Goal: Use online tool/utility: Utilize a website feature to perform a specific function

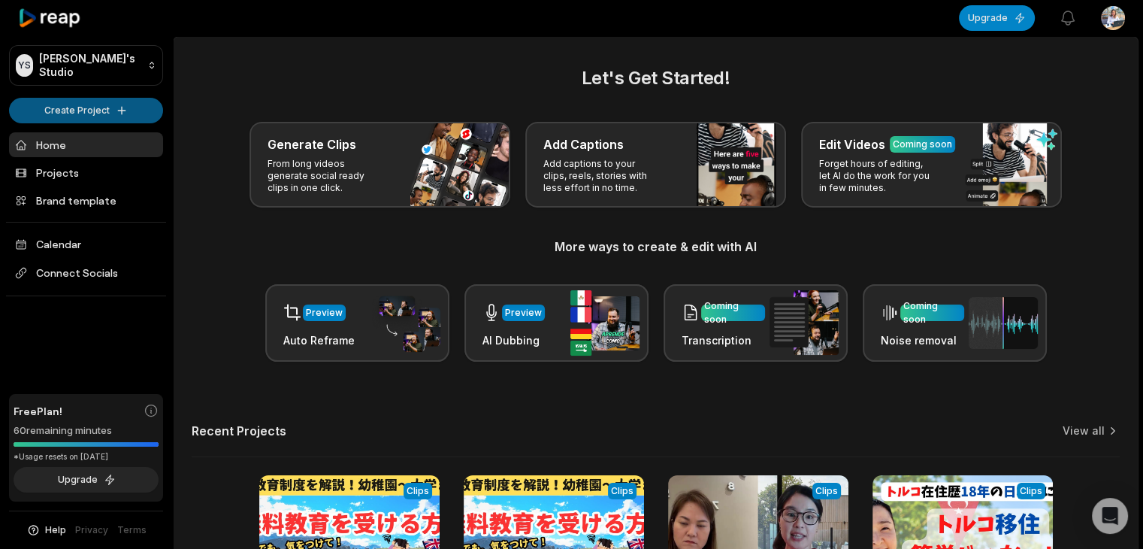
click at [119, 106] on html "YS [PERSON_NAME]'s Studio Create Project Home Projects Brand template Calendar …" at bounding box center [571, 274] width 1143 height 549
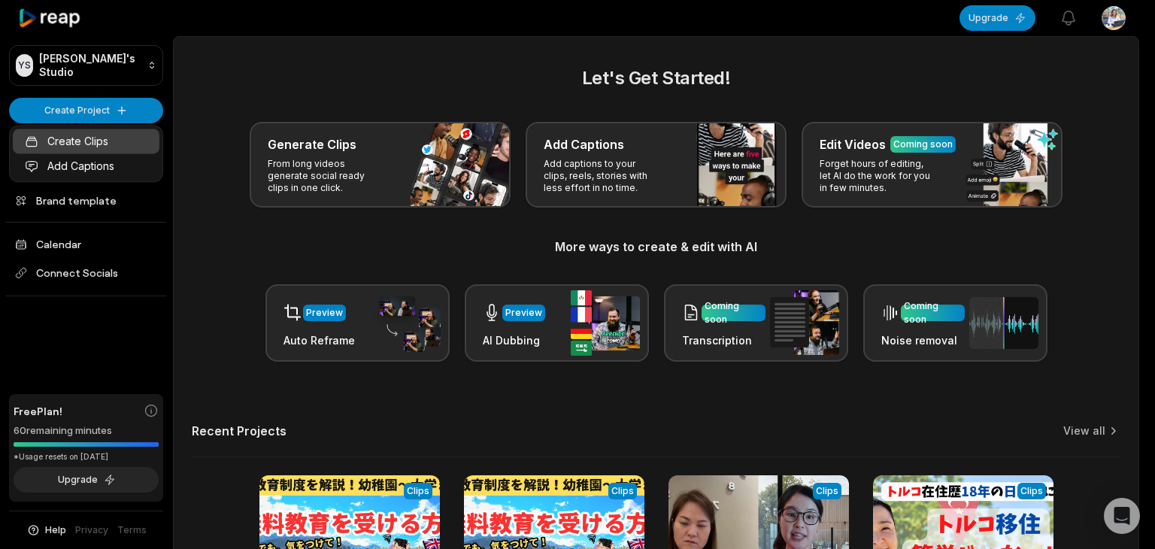
click at [89, 139] on link "Create Clips" at bounding box center [86, 141] width 147 height 25
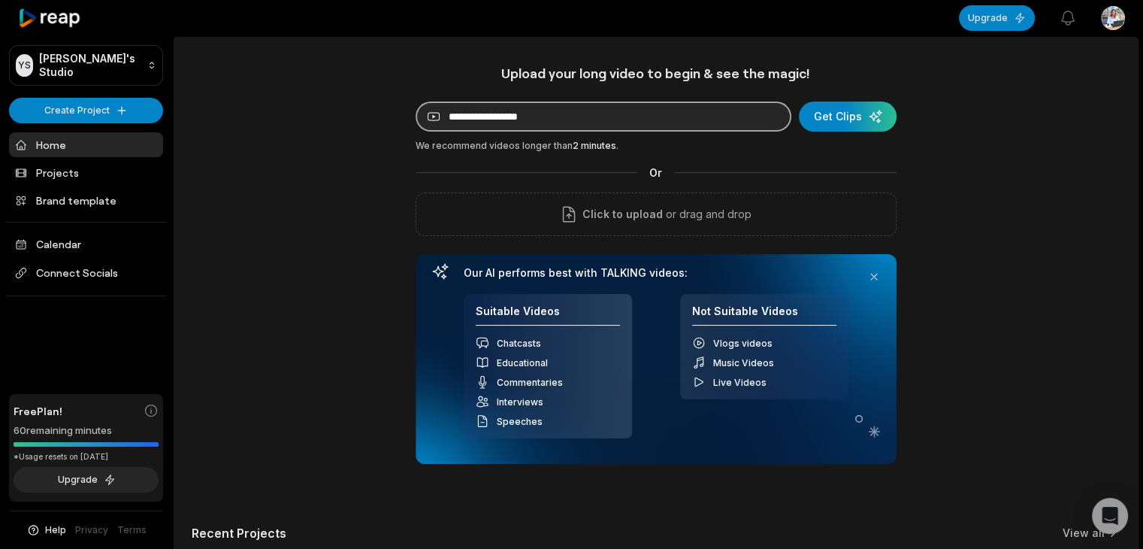
click at [497, 118] on input at bounding box center [604, 116] width 376 height 30
paste input "**********"
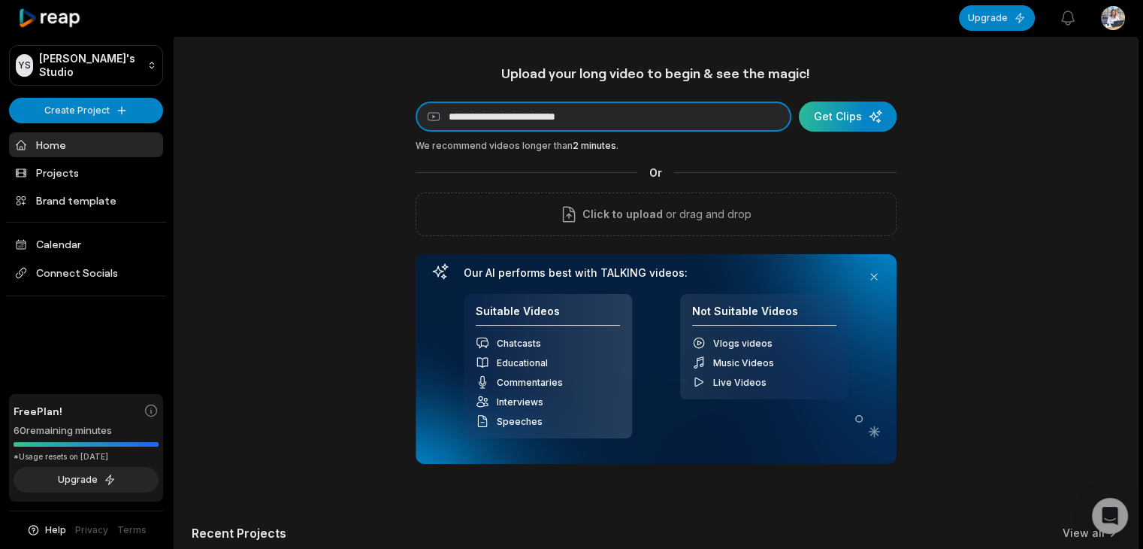
type input "**********"
click at [852, 121] on div "submit" at bounding box center [848, 116] width 98 height 30
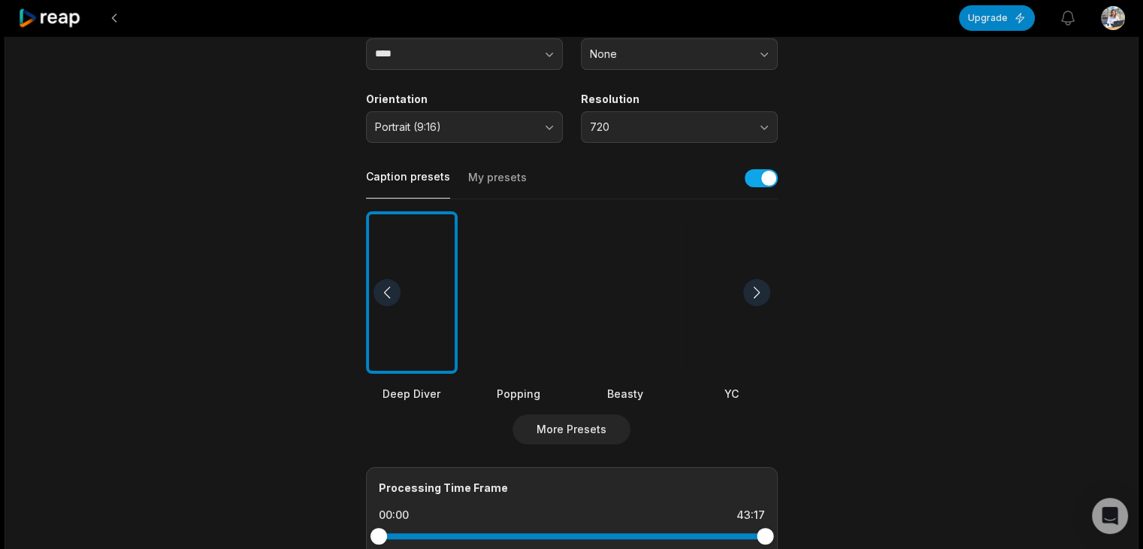
scroll to position [235, 0]
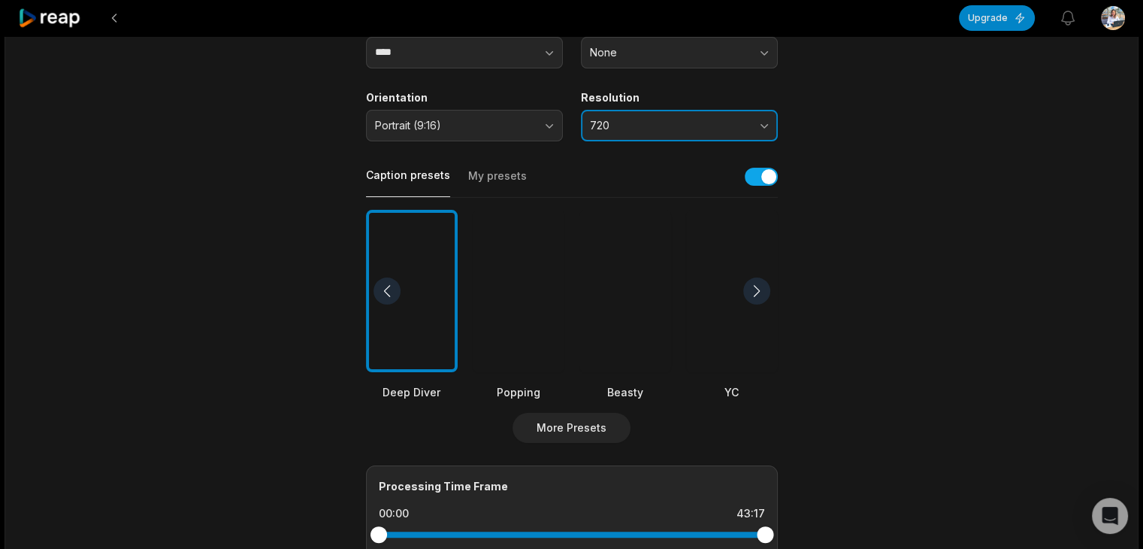
click at [725, 136] on button "720" at bounding box center [679, 126] width 197 height 32
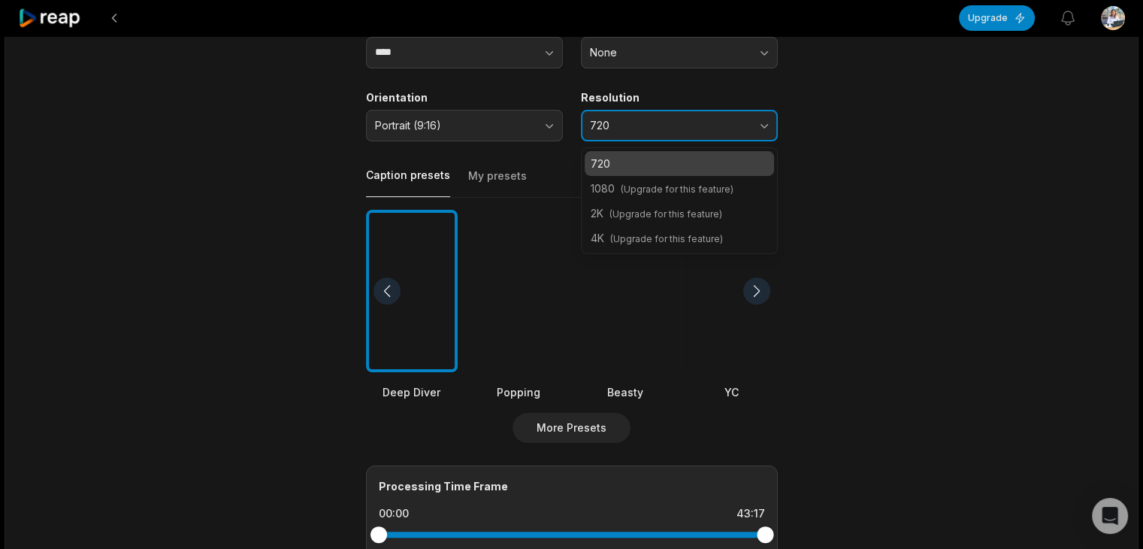
click at [725, 136] on button "720" at bounding box center [679, 126] width 197 height 32
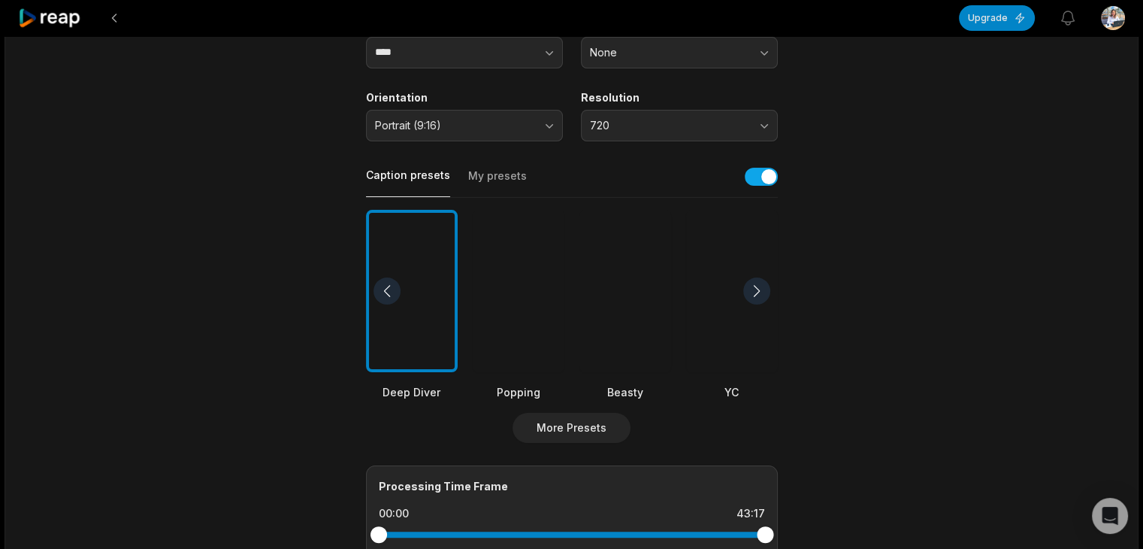
click at [755, 288] on div at bounding box center [756, 290] width 27 height 27
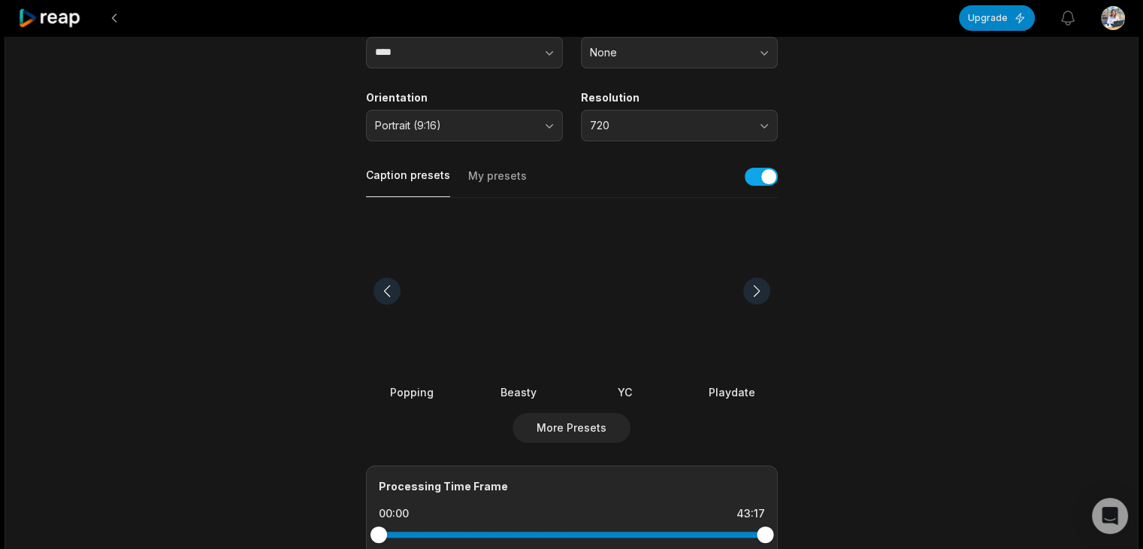
click at [708, 289] on div at bounding box center [732, 291] width 92 height 163
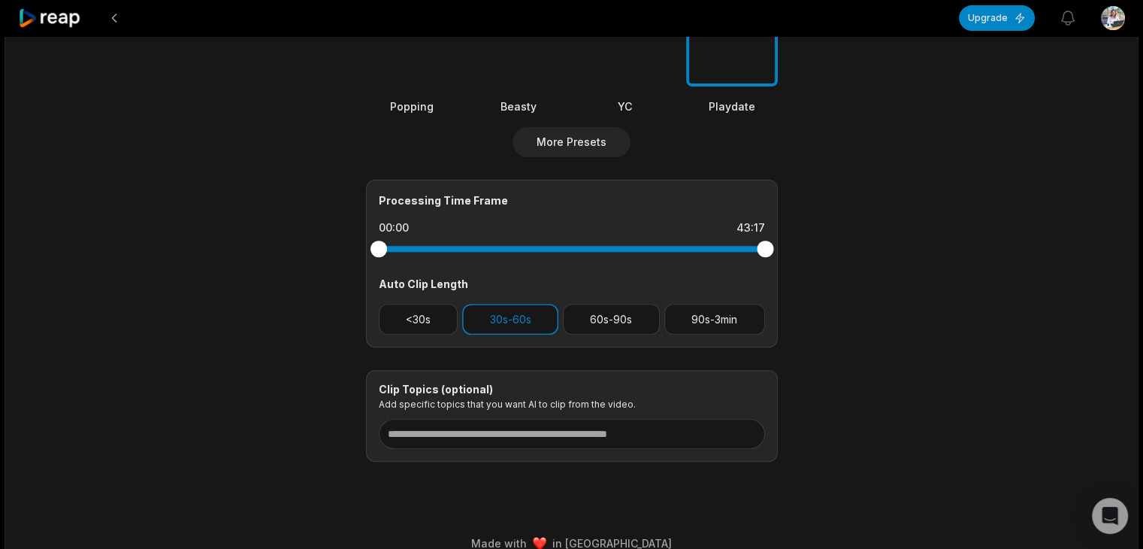
scroll to position [540, 0]
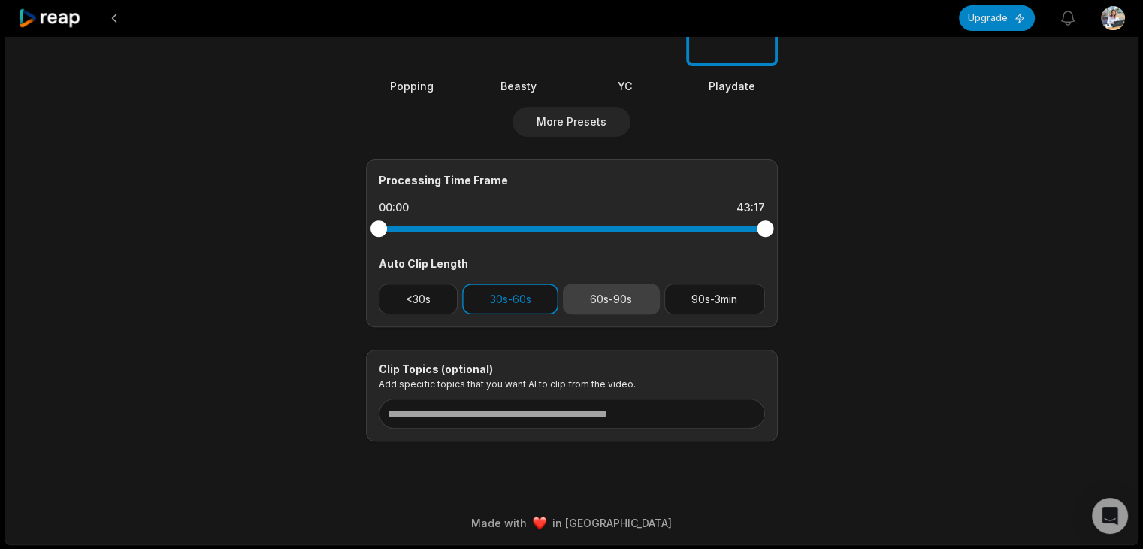
click at [625, 307] on button "60s-90s" at bounding box center [611, 298] width 97 height 31
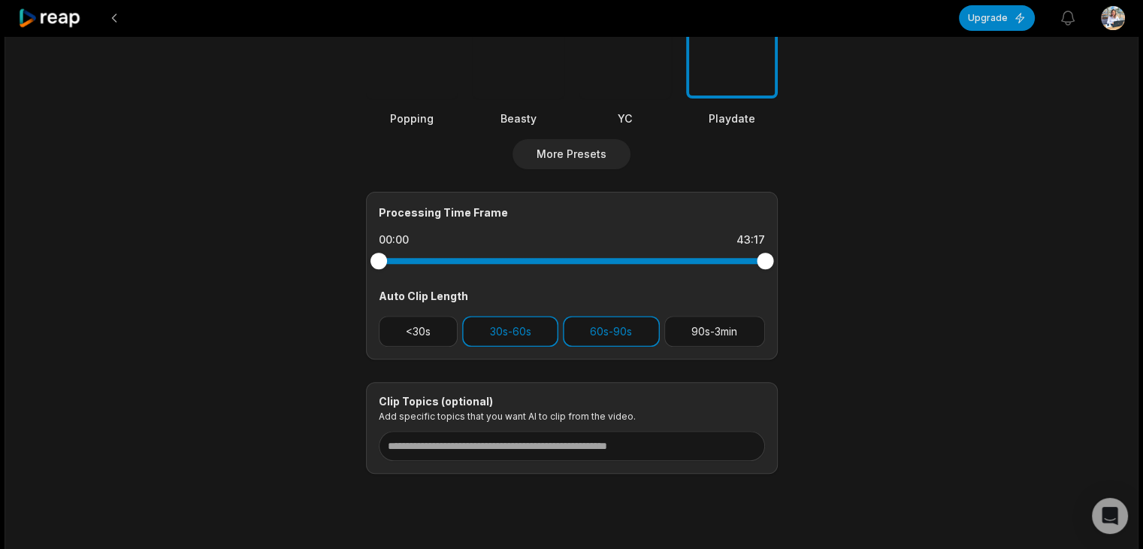
scroll to position [506, 0]
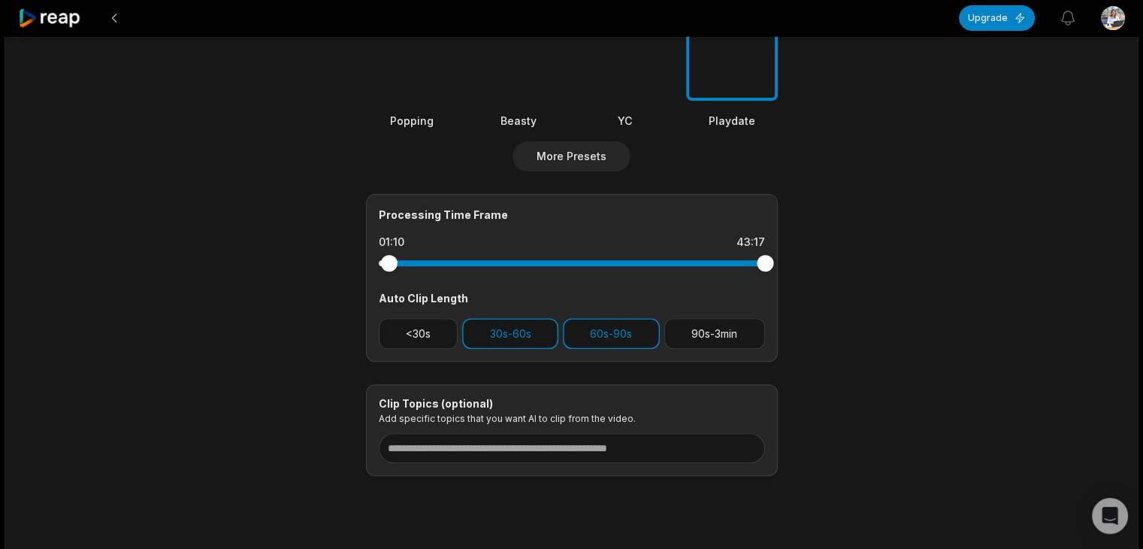
drag, startPoint x: 379, startPoint y: 267, endPoint x: 389, endPoint y: 267, distance: 9.8
click at [389, 267] on div at bounding box center [388, 263] width 17 height 17
click at [767, 264] on div at bounding box center [765, 263] width 17 height 17
drag, startPoint x: 387, startPoint y: 261, endPoint x: 328, endPoint y: 262, distance: 59.4
click at [328, 262] on main "43:17 【マレーシア教育移住を考える人必見！】高学年は移住のタイミングにご注意‼️インター校・進路・VISAの本音トーク Get Clips Select…" at bounding box center [572, 15] width 728 height 921
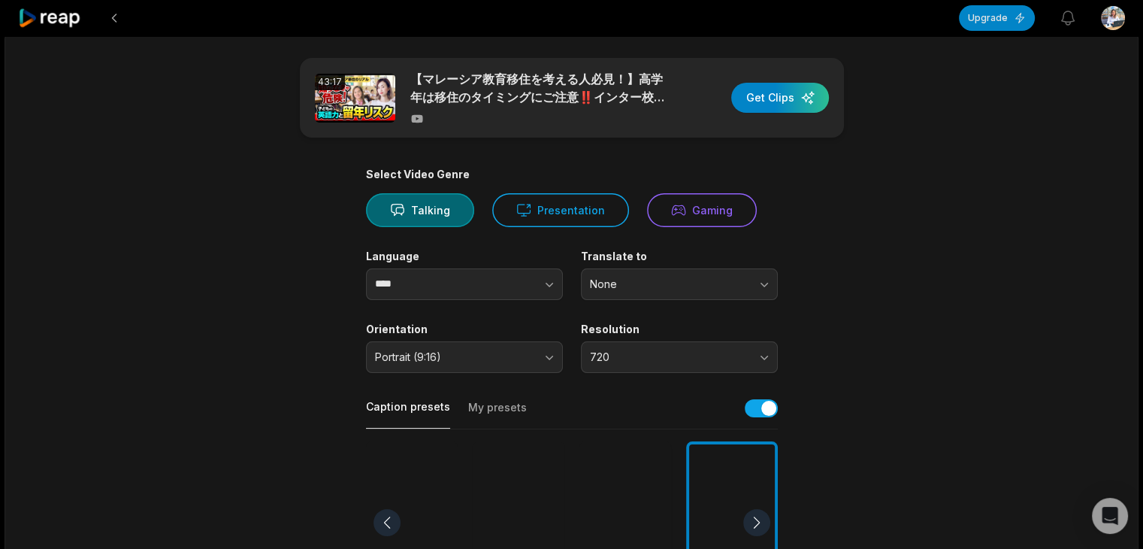
scroll to position [0, 0]
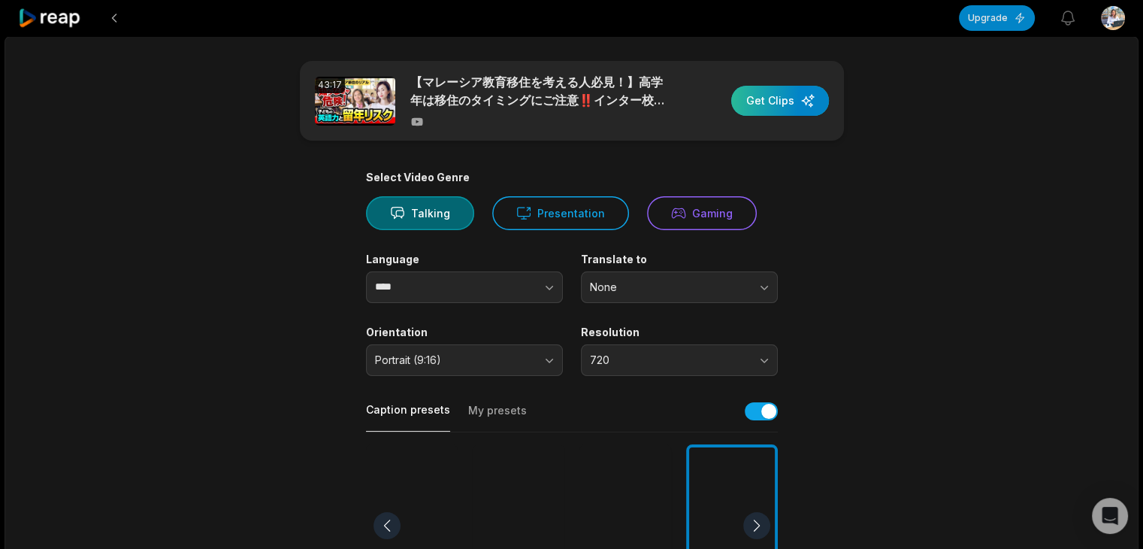
click at [785, 105] on div "button" at bounding box center [780, 101] width 98 height 30
